Goal: Find specific page/section: Find specific page/section

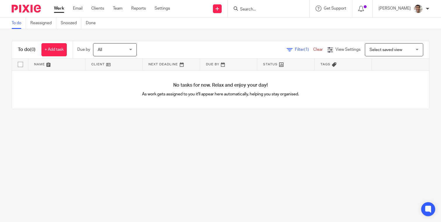
click at [285, 11] on input "Search" at bounding box center [266, 9] width 53 height 5
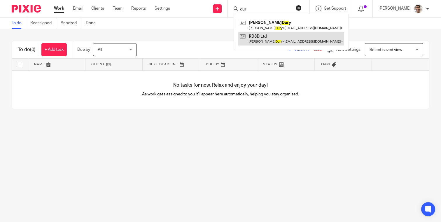
type input "dur"
click at [276, 40] on link at bounding box center [291, 38] width 106 height 13
